Goal: Check status: Check status

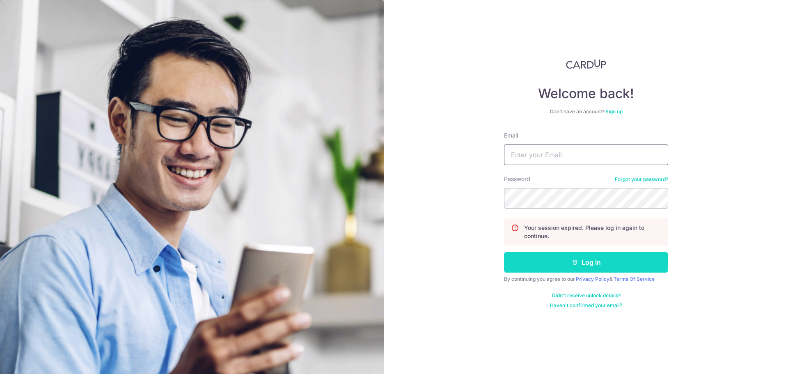
type input "[DOMAIN_NAME][EMAIL_ADDRESS][DOMAIN_NAME]"
click at [588, 261] on button "Log in" at bounding box center [586, 262] width 164 height 21
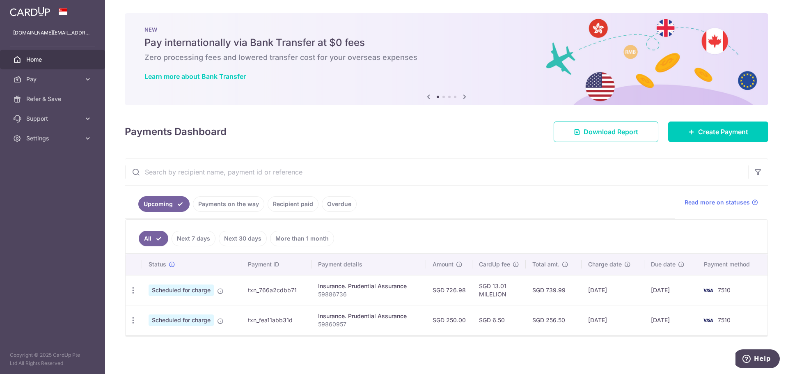
click at [232, 211] on link "Payments on the way" at bounding box center [228, 204] width 71 height 16
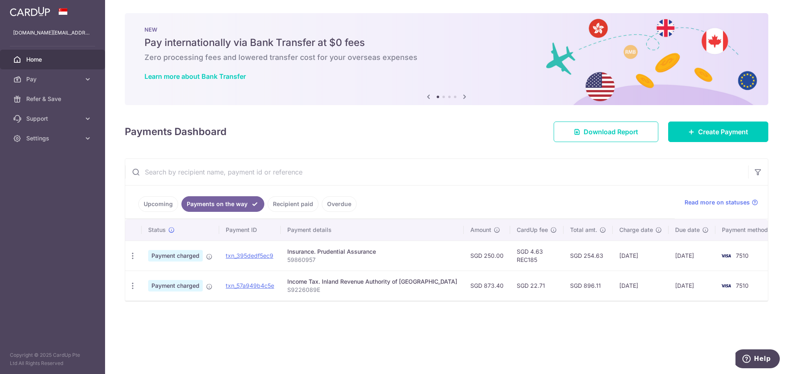
click at [158, 201] on link "Upcoming" at bounding box center [158, 204] width 40 height 16
